Goal: Information Seeking & Learning: Learn about a topic

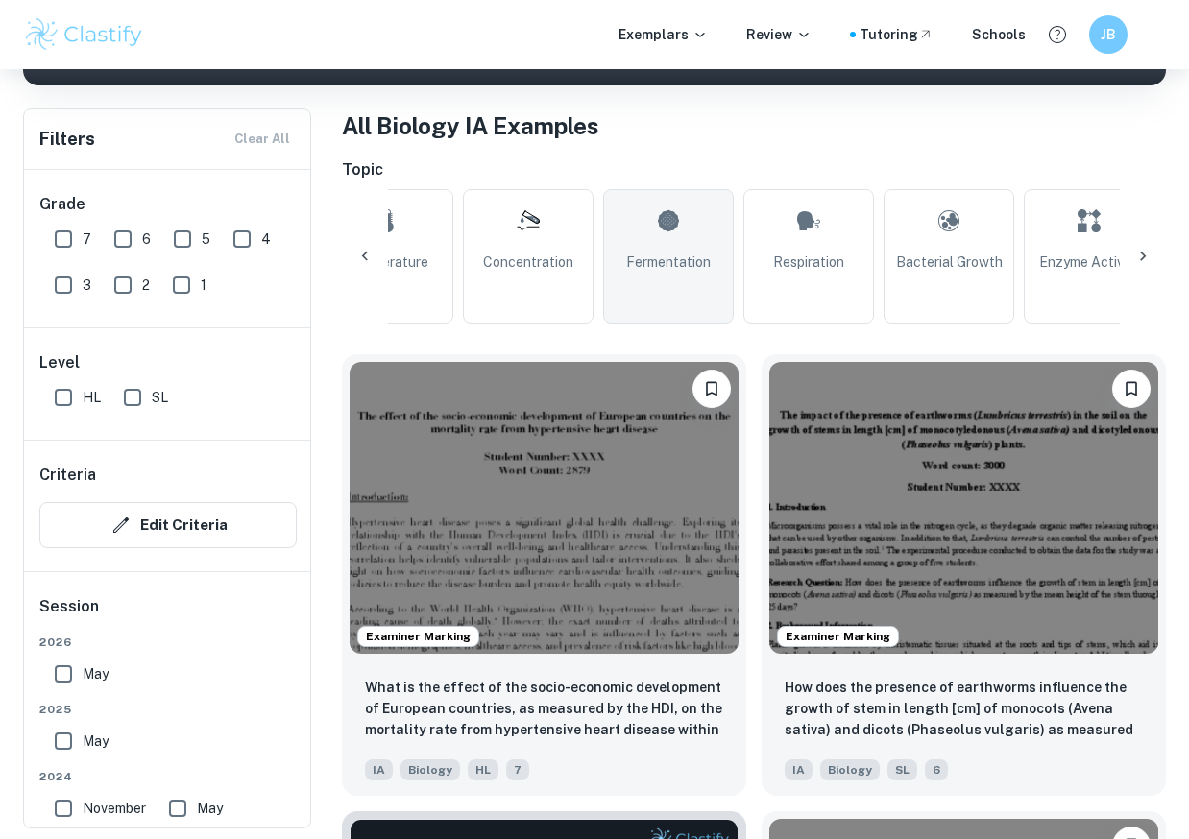
scroll to position [0, 558]
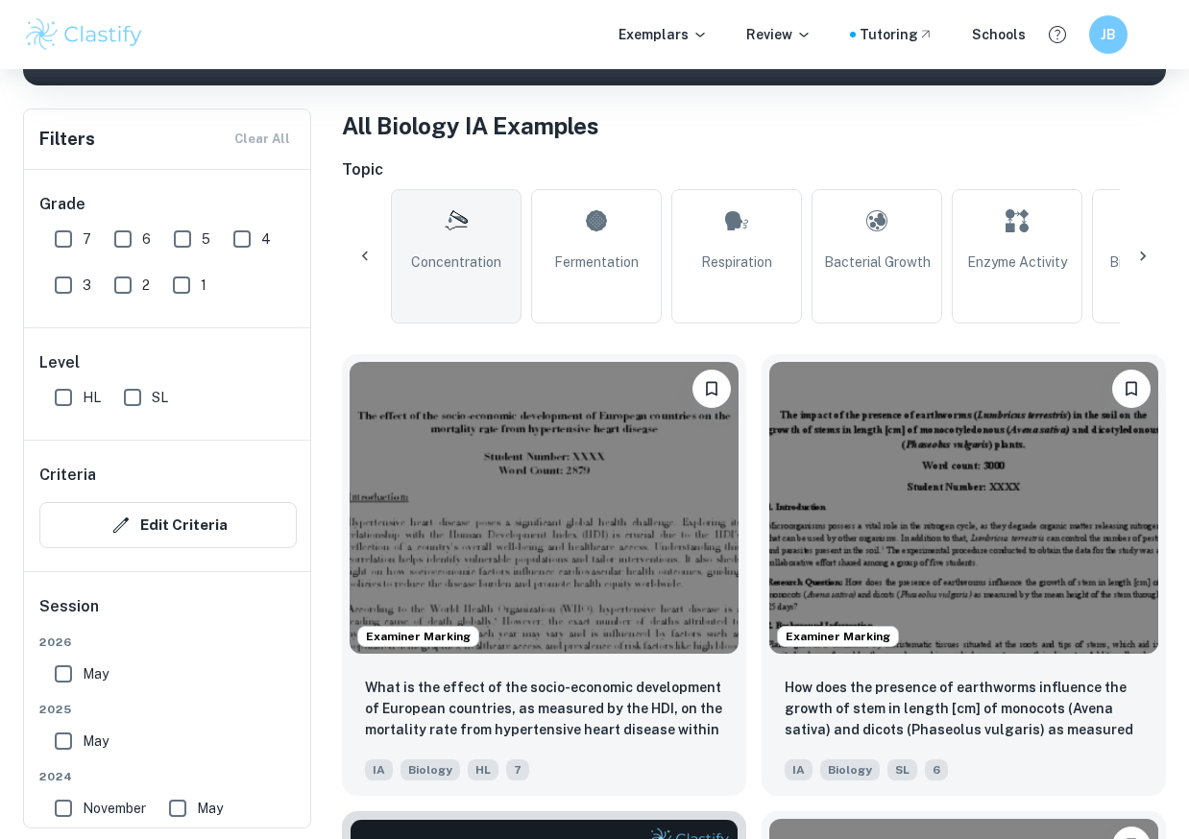
click at [470, 267] on span "Concentration" at bounding box center [456, 262] width 90 height 21
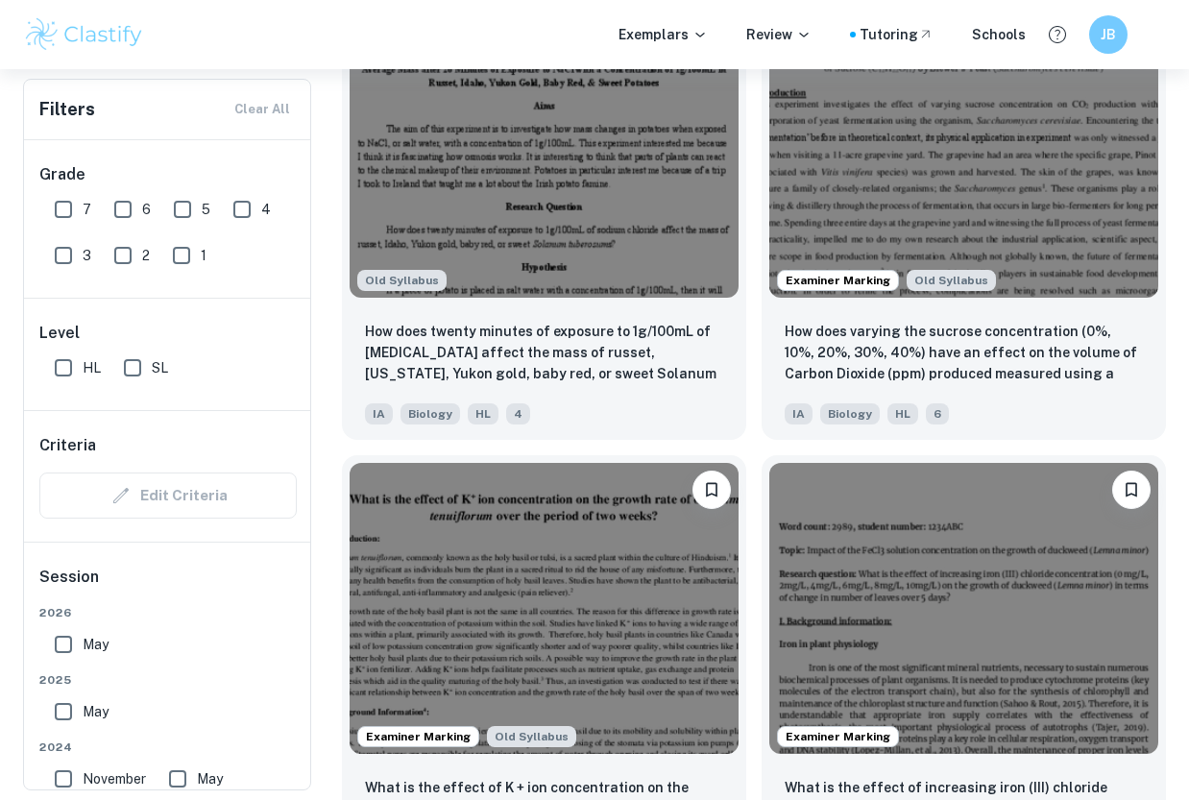
click at [62, 203] on input "7" at bounding box center [63, 209] width 38 height 38
checkbox input "true"
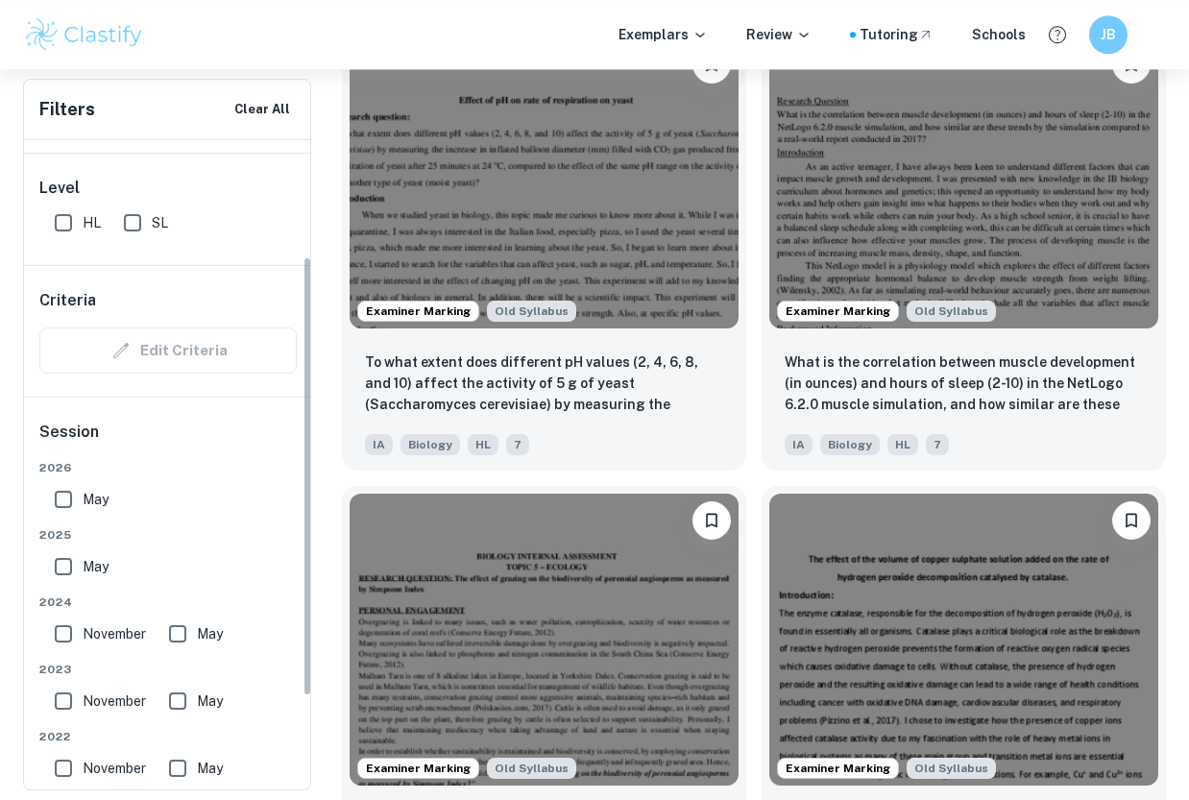
scroll to position [180, 0]
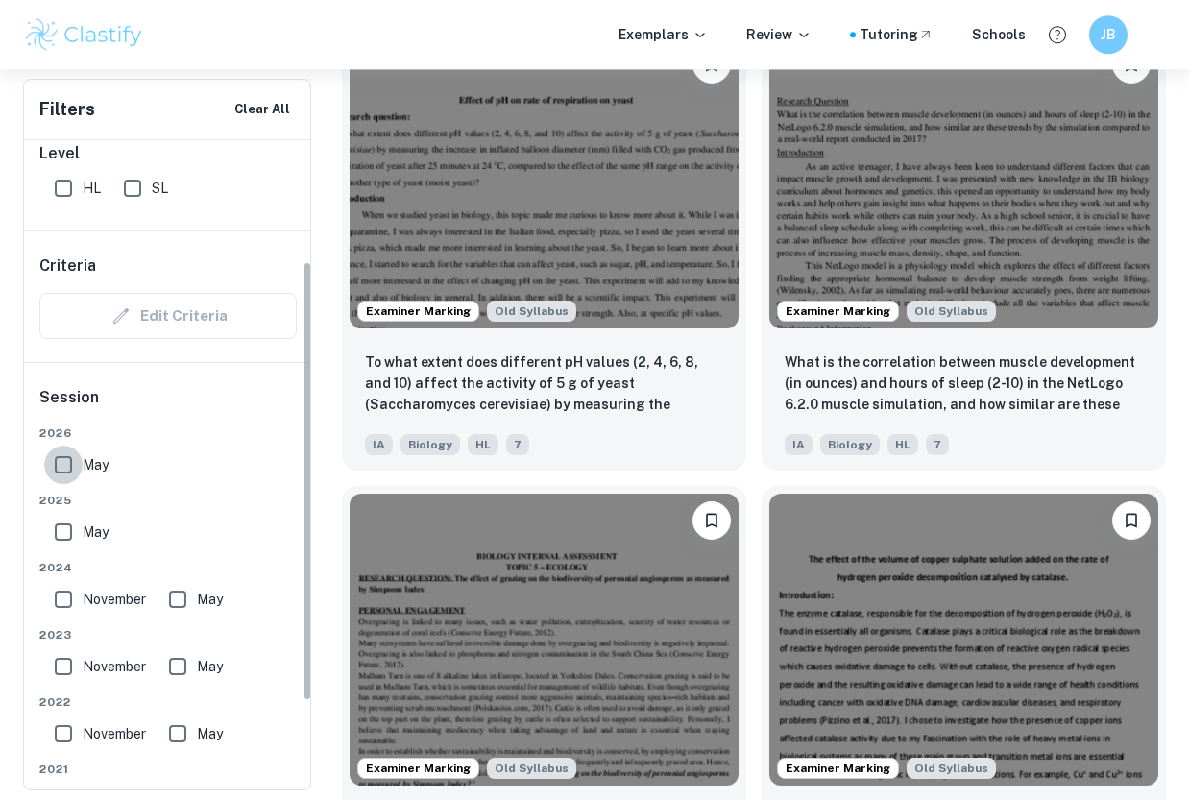
click at [71, 459] on input "May" at bounding box center [63, 465] width 38 height 38
checkbox input "true"
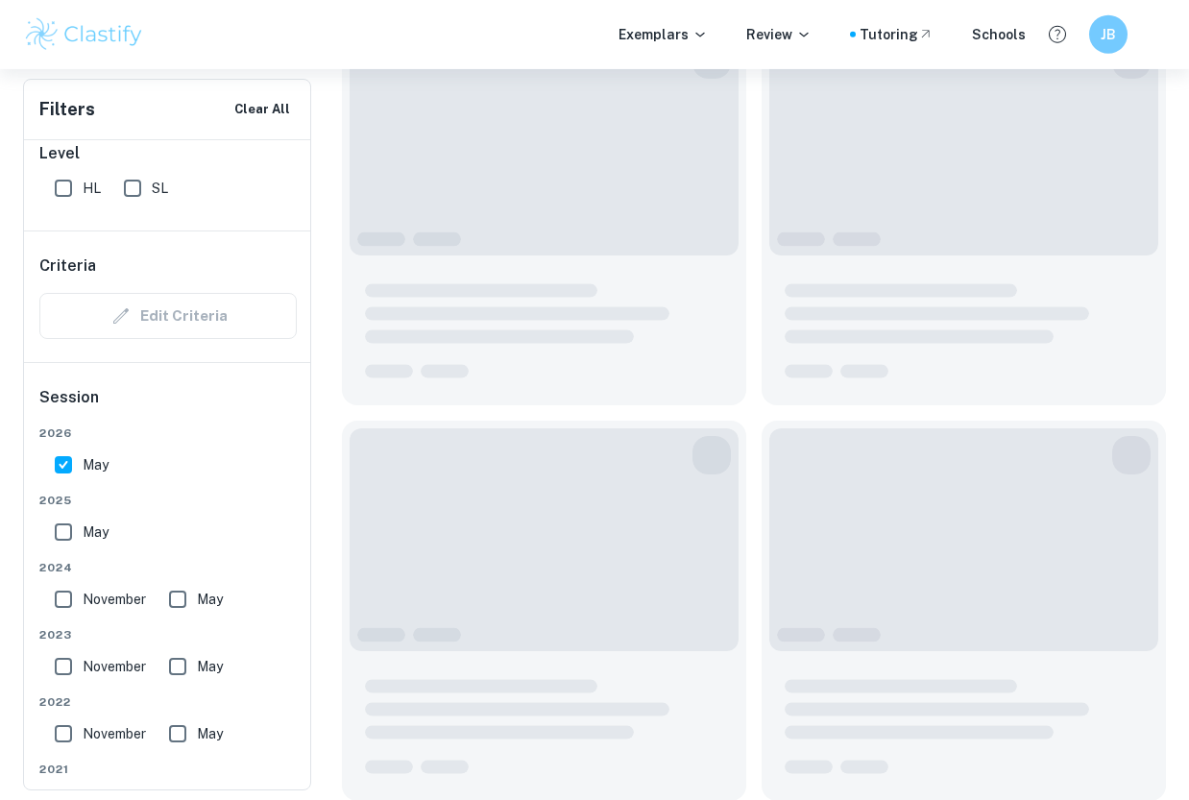
click at [70, 529] on input "May" at bounding box center [63, 532] width 38 height 38
checkbox input "true"
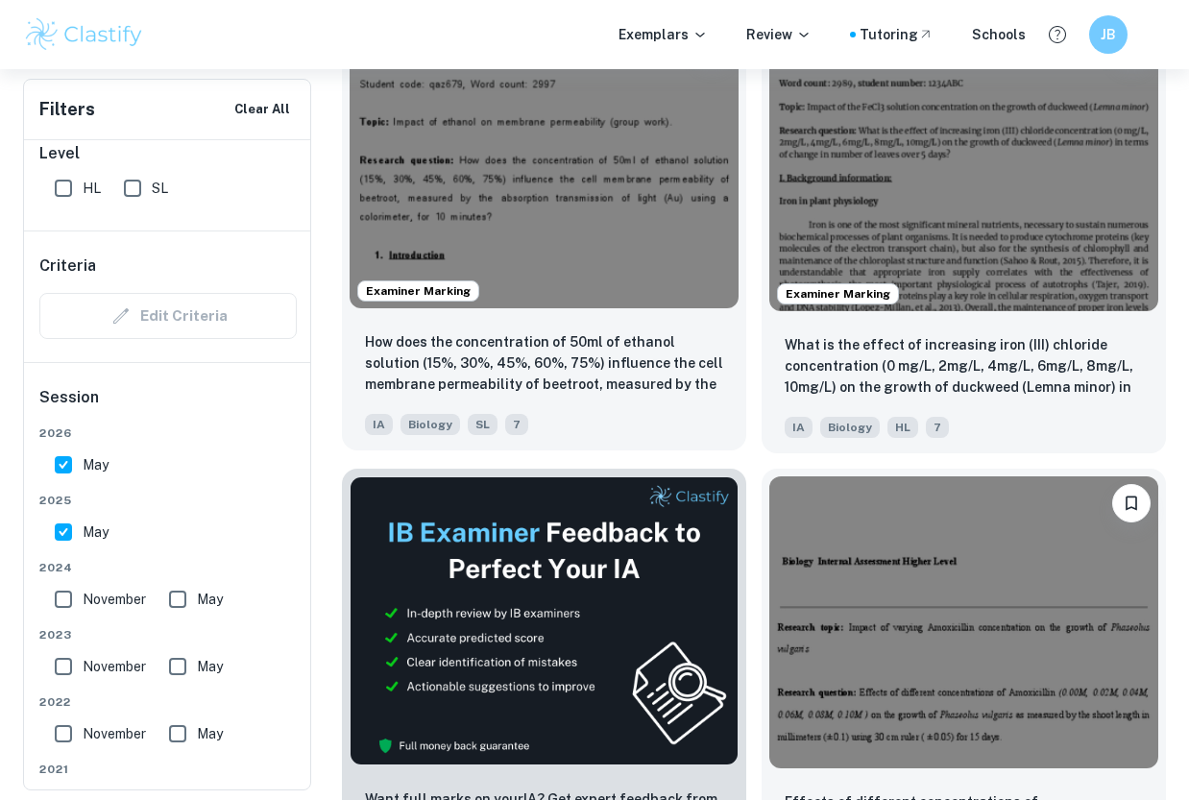
scroll to position [738, 0]
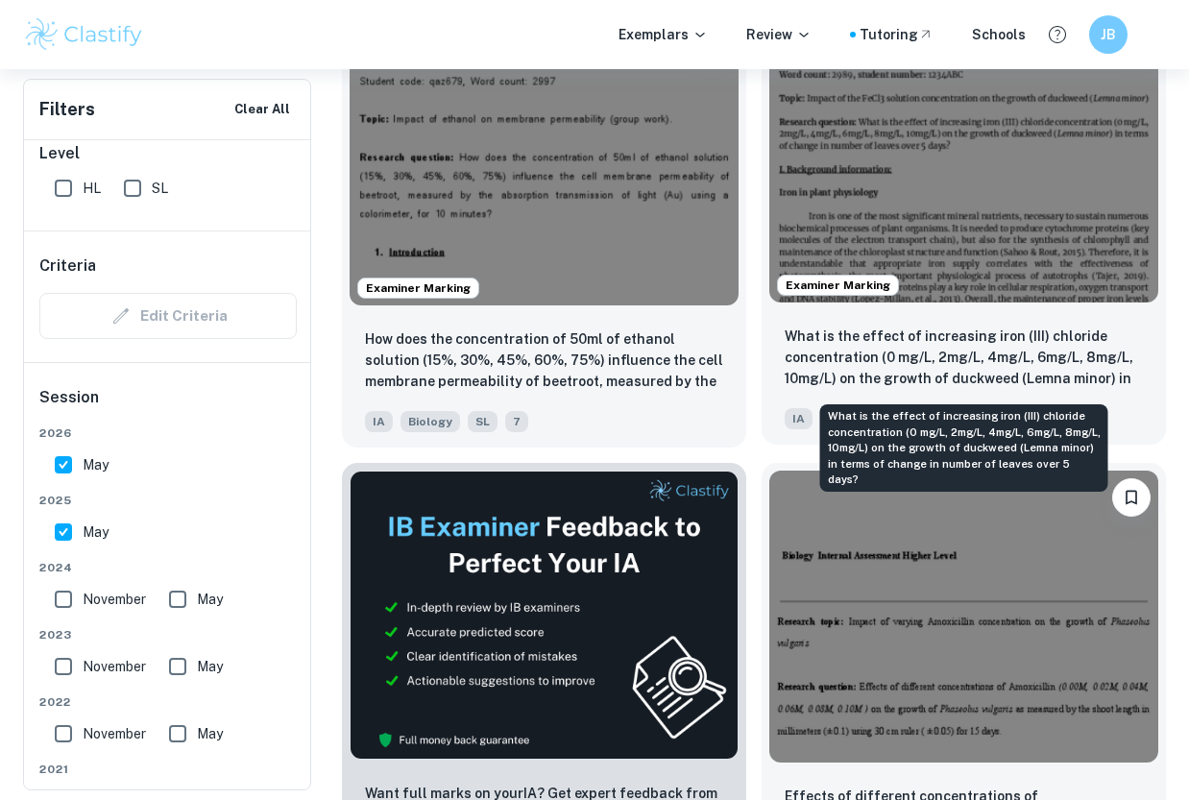
click at [863, 338] on p "What is the effect of increasing iron (III) chloride concentration (0 mg/L, 2mg…" at bounding box center [964, 358] width 358 height 65
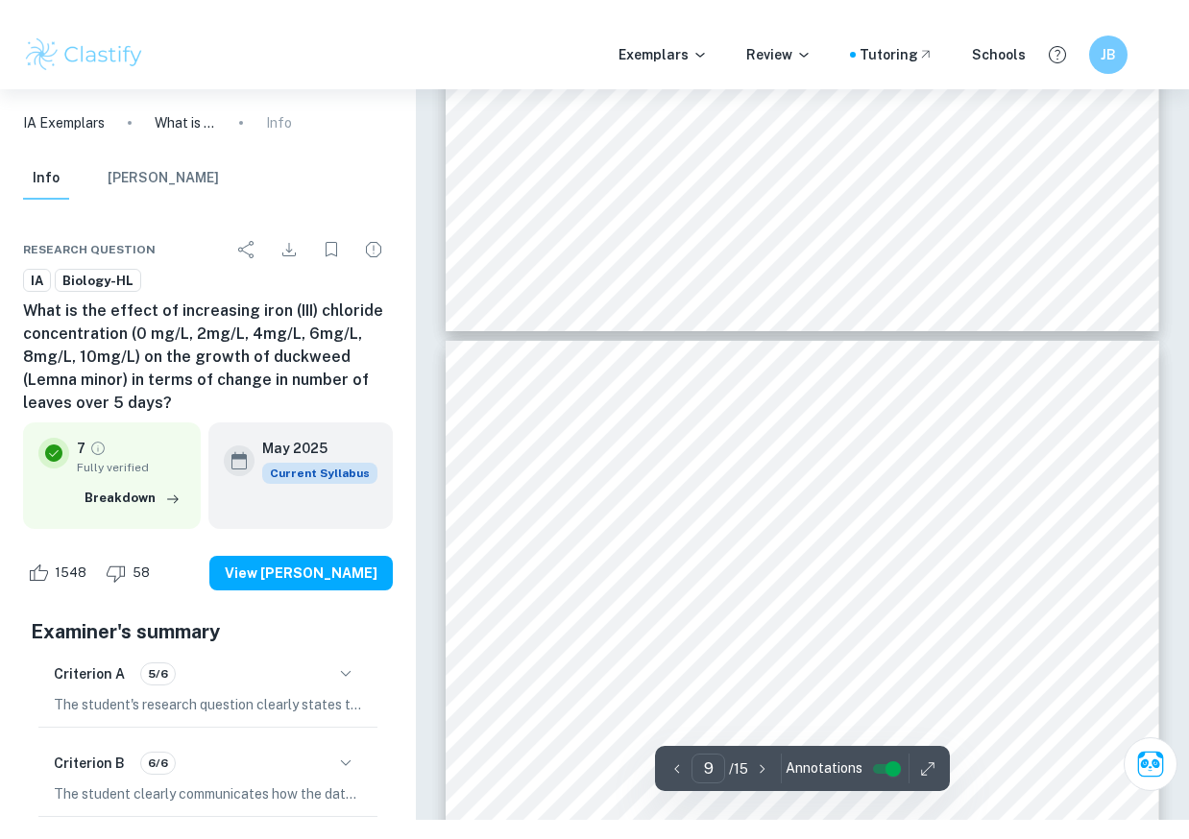
scroll to position [8077, 0]
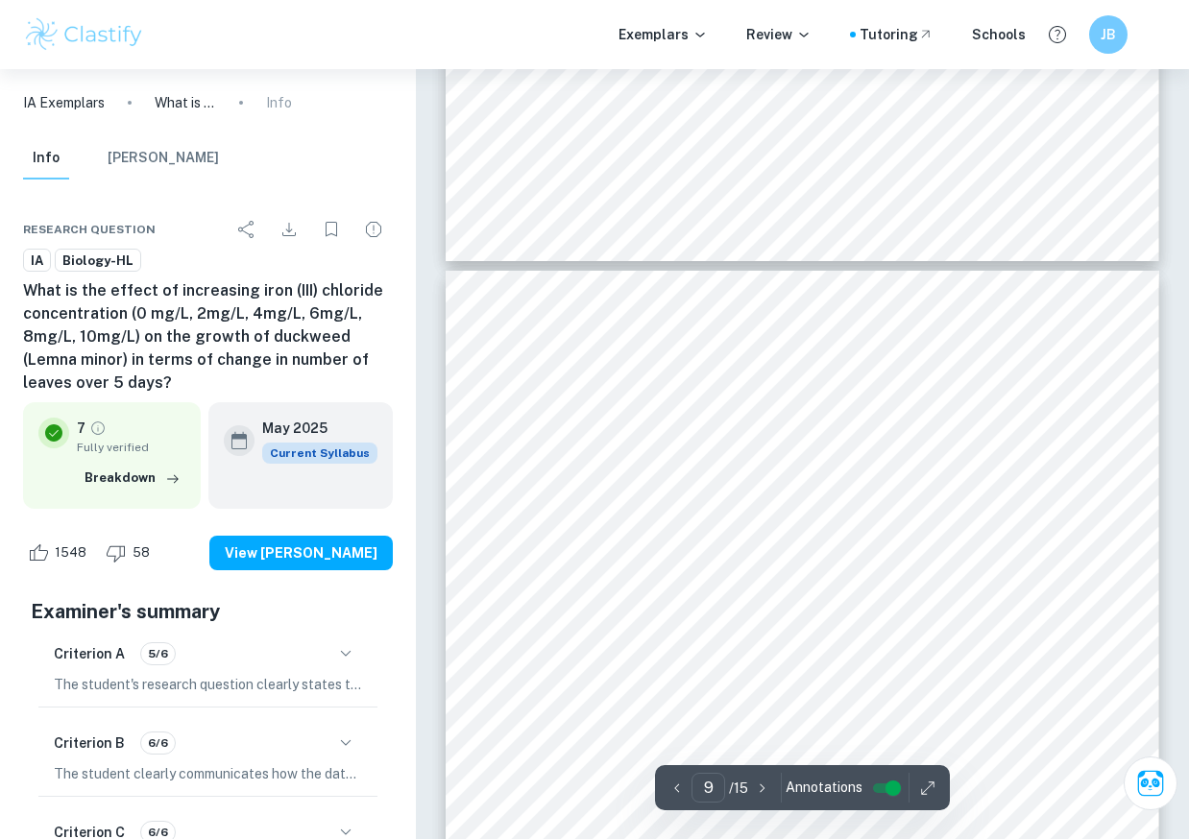
click at [586, 559] on div "9 Statistical analysis ANOVA (Analysis of Variance) test is performed to find o…" at bounding box center [802, 775] width 713 height 1009
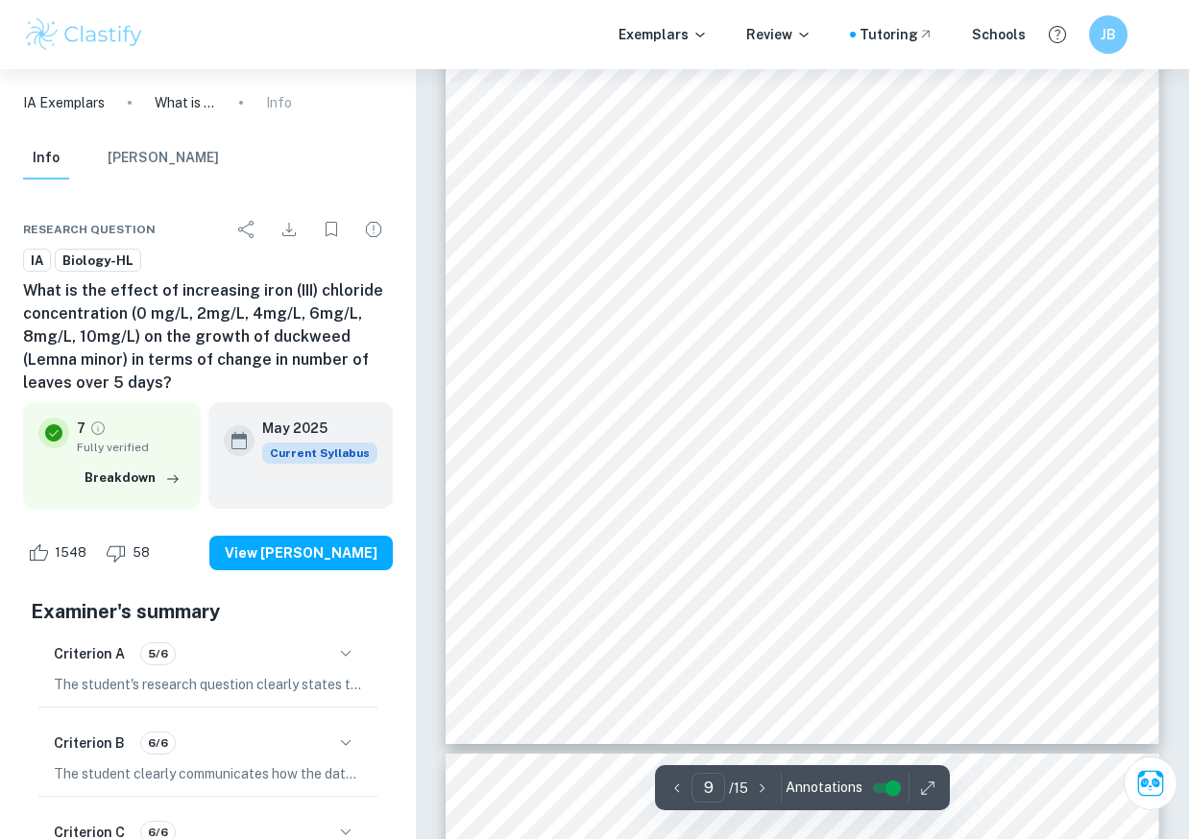
scroll to position [8615, 0]
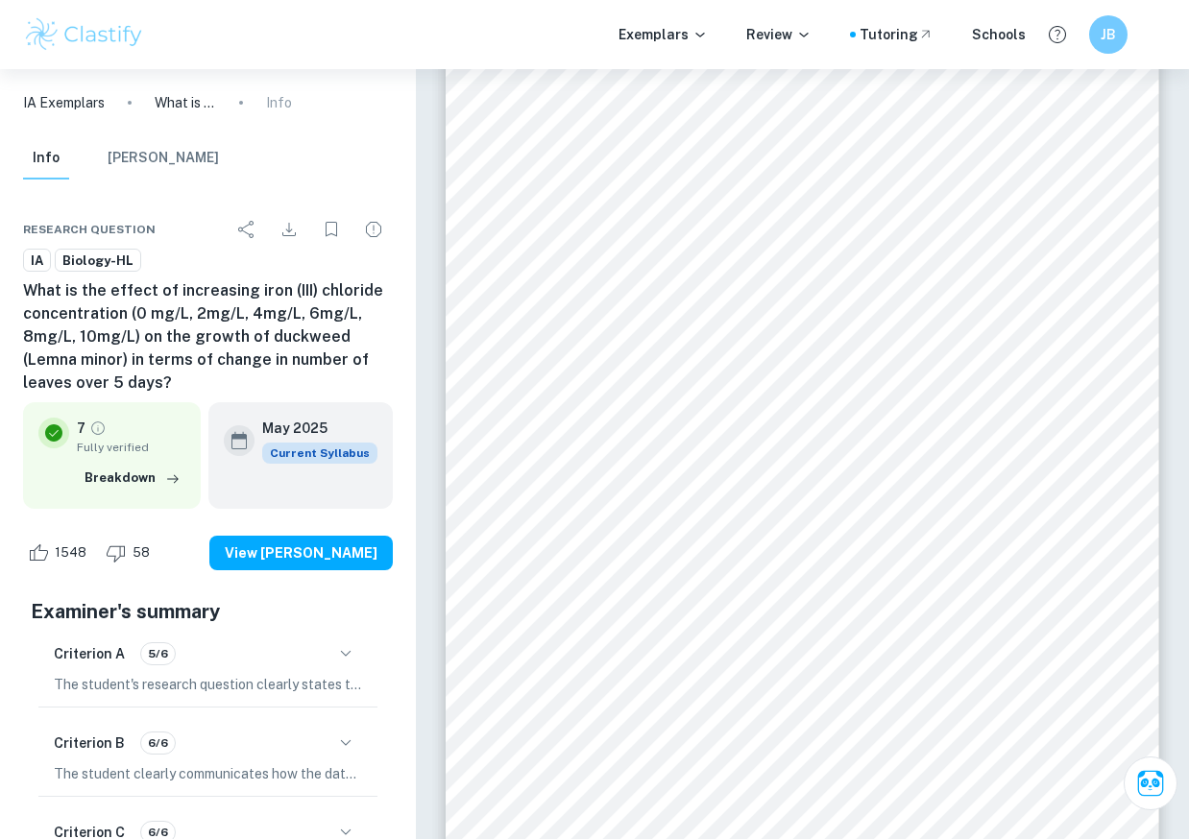
type input "8"
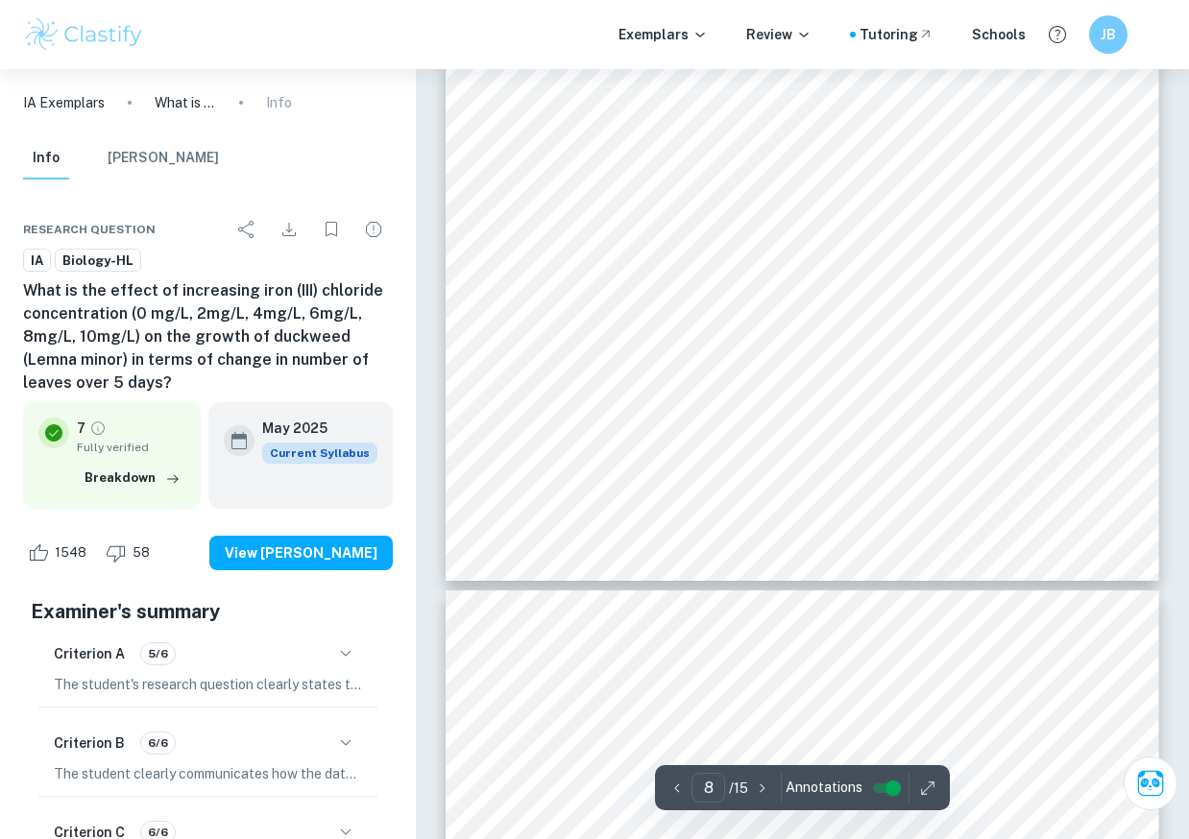
scroll to position [7610, 0]
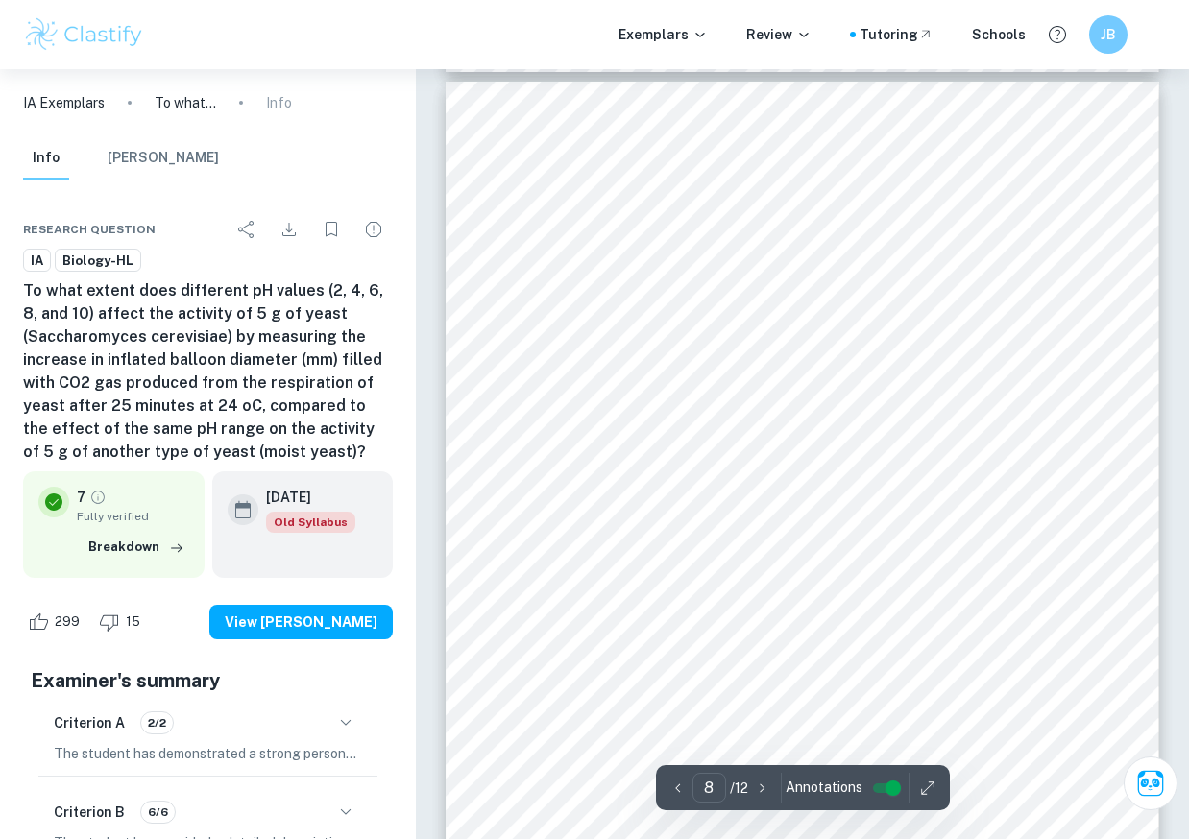
scroll to position [6579, 0]
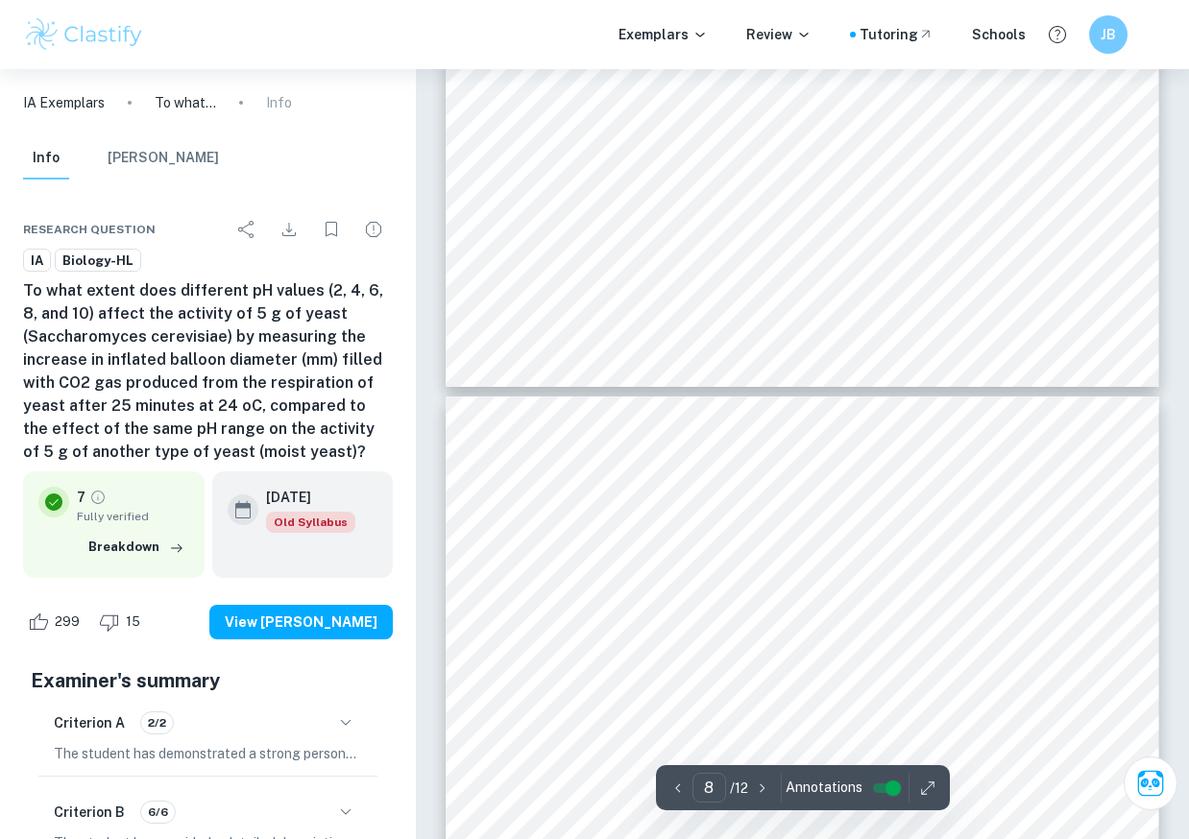
type input "9"
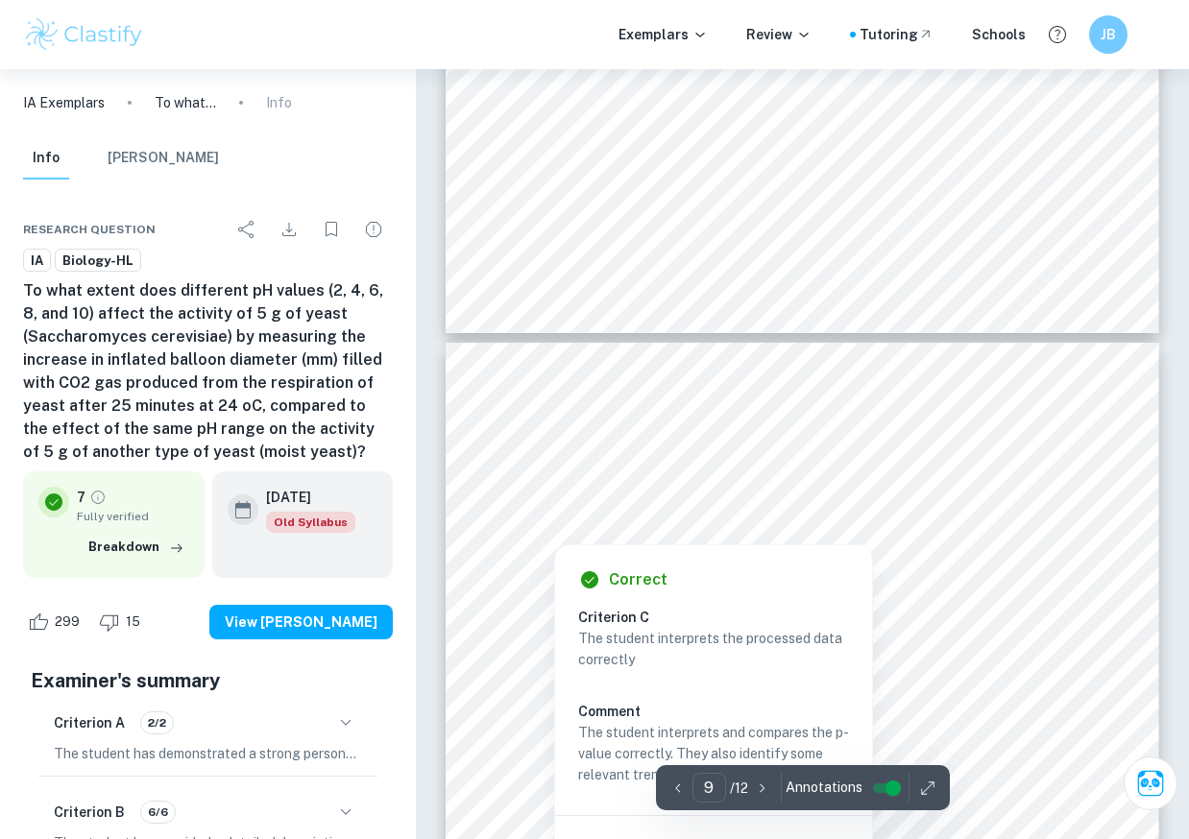
scroll to position [7394, 0]
